Goal: Obtain resource: Download file/media

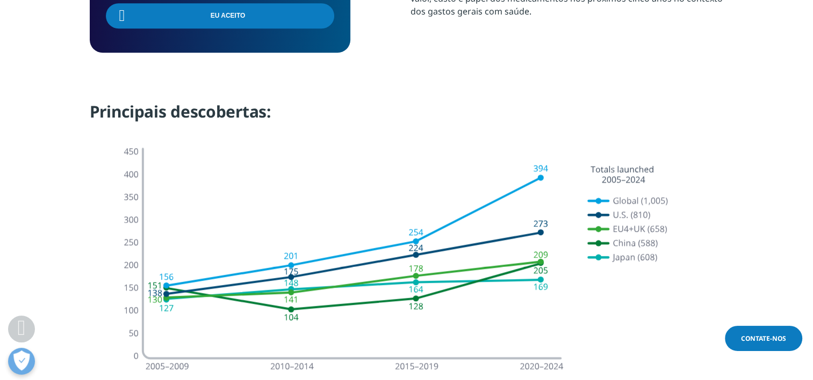
scroll to position [1077, 0]
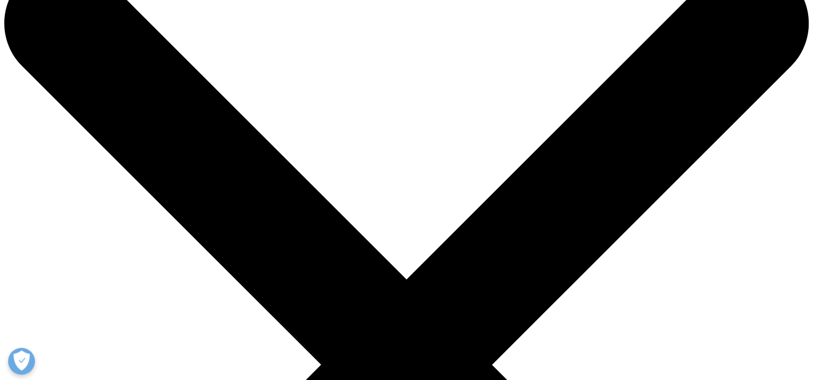
scroll to position [59, 0]
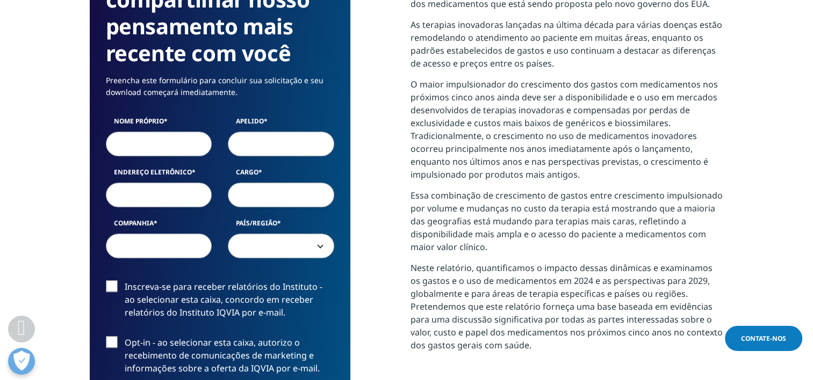
scroll to position [636, 0]
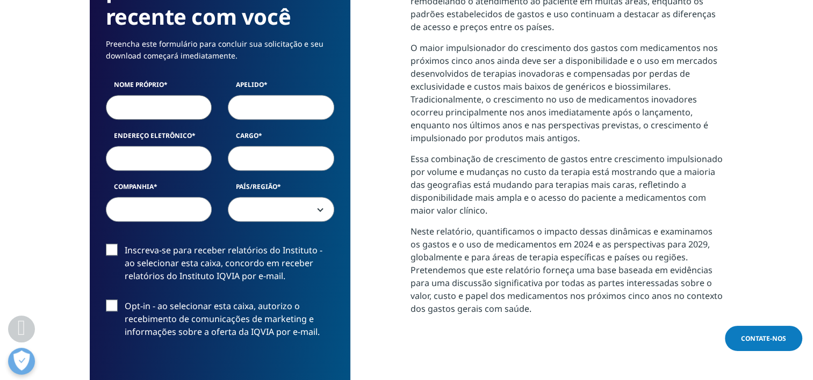
click at [178, 104] on input "Nome próprio" at bounding box center [159, 107] width 106 height 25
type input "Agliane"
type input "Silva Lopes"
type input "agliane.slopes@gmail.com"
select select "[GEOGRAPHIC_DATA]"
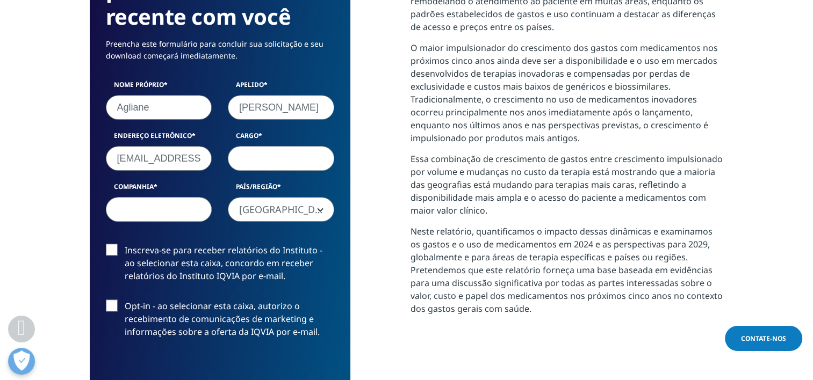
click at [275, 160] on input "Cargo" at bounding box center [281, 158] width 106 height 25
type input "Professora"
click at [138, 213] on input "Companhia" at bounding box center [159, 209] width 106 height 25
type input "SED"
click at [110, 303] on label "Opt-in - ao selecionar esta caixa, autorizo o recebimento de comunicações de ma…" at bounding box center [220, 322] width 228 height 45
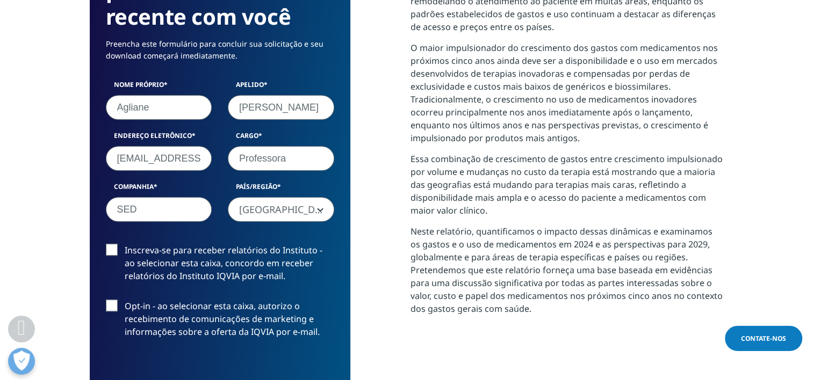
click at [125, 300] on input "Opt-in - ao selecionar esta caixa, autorizo o recebimento de comunicações de ma…" at bounding box center [125, 300] width 0 height 0
click at [110, 303] on label "Opt-in - ao selecionar esta caixa, autorizo o recebimento de comunicações de ma…" at bounding box center [220, 322] width 228 height 45
click at [125, 300] on input "Opt-in - ao selecionar esta caixa, autorizo o recebimento de comunicações de ma…" at bounding box center [125, 300] width 0 height 0
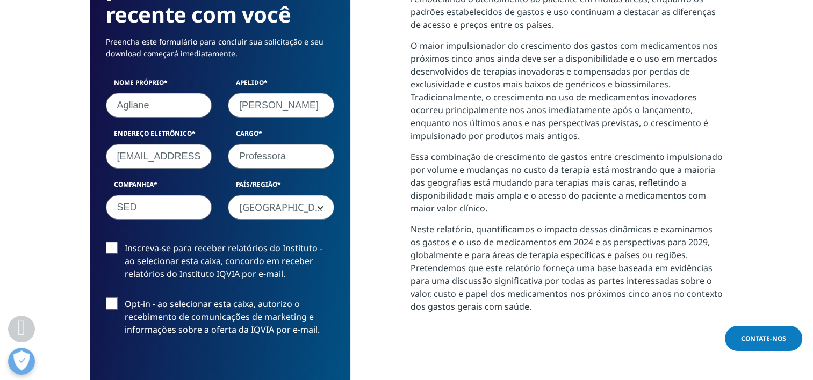
click at [108, 247] on label "Inscreva-se para receber relatórios do Instituto - ao selecionar esta caixa, co…" at bounding box center [220, 264] width 228 height 45
click at [125, 242] on input "Inscreva-se para receber relatórios do Instituto - ao selecionar esta caixa, co…" at bounding box center [125, 242] width 0 height 0
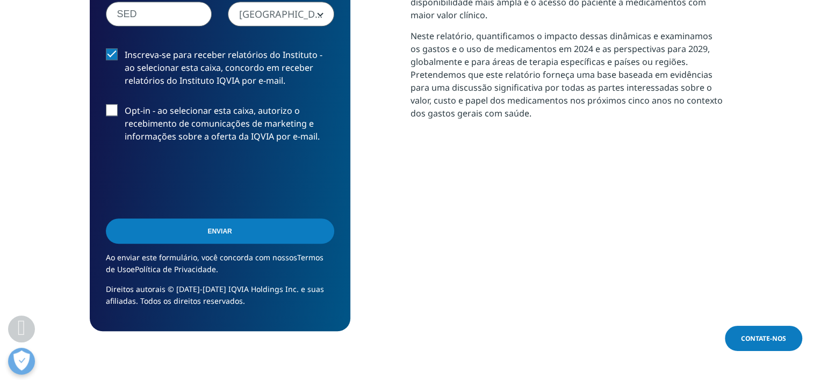
scroll to position [837, 0]
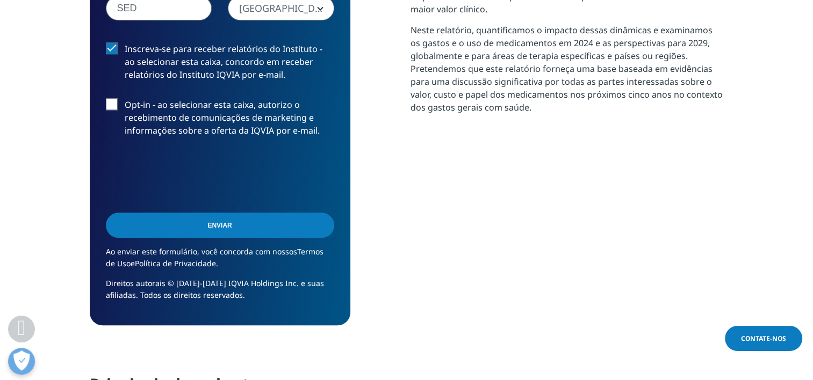
click at [212, 222] on input "Submit" at bounding box center [220, 225] width 228 height 25
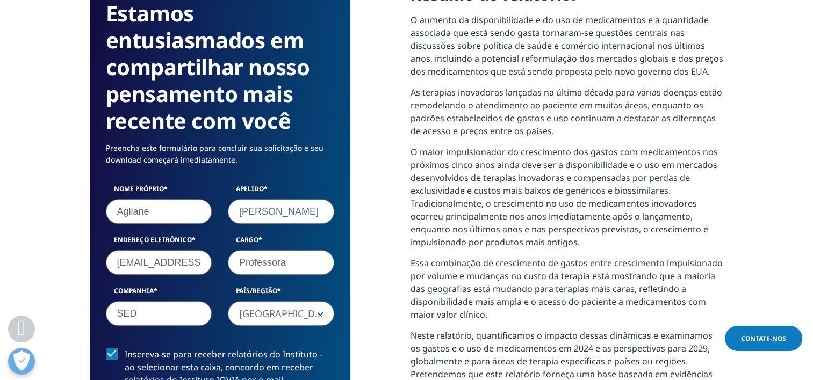
scroll to position [5, 5]
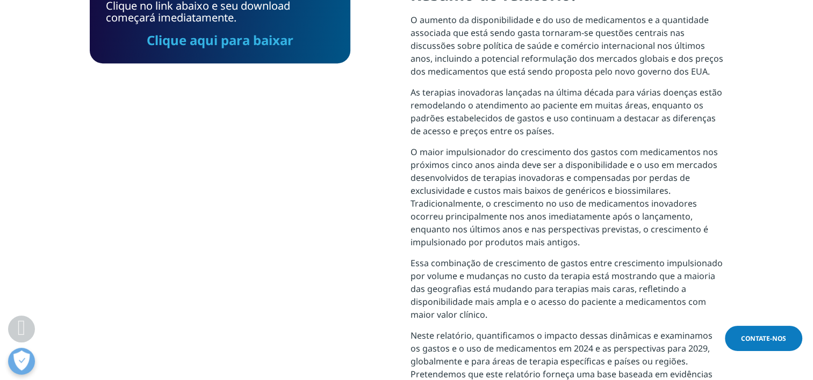
click at [266, 37] on link "Clique aqui para baixar" at bounding box center [220, 40] width 147 height 18
